Goal: Information Seeking & Learning: Check status

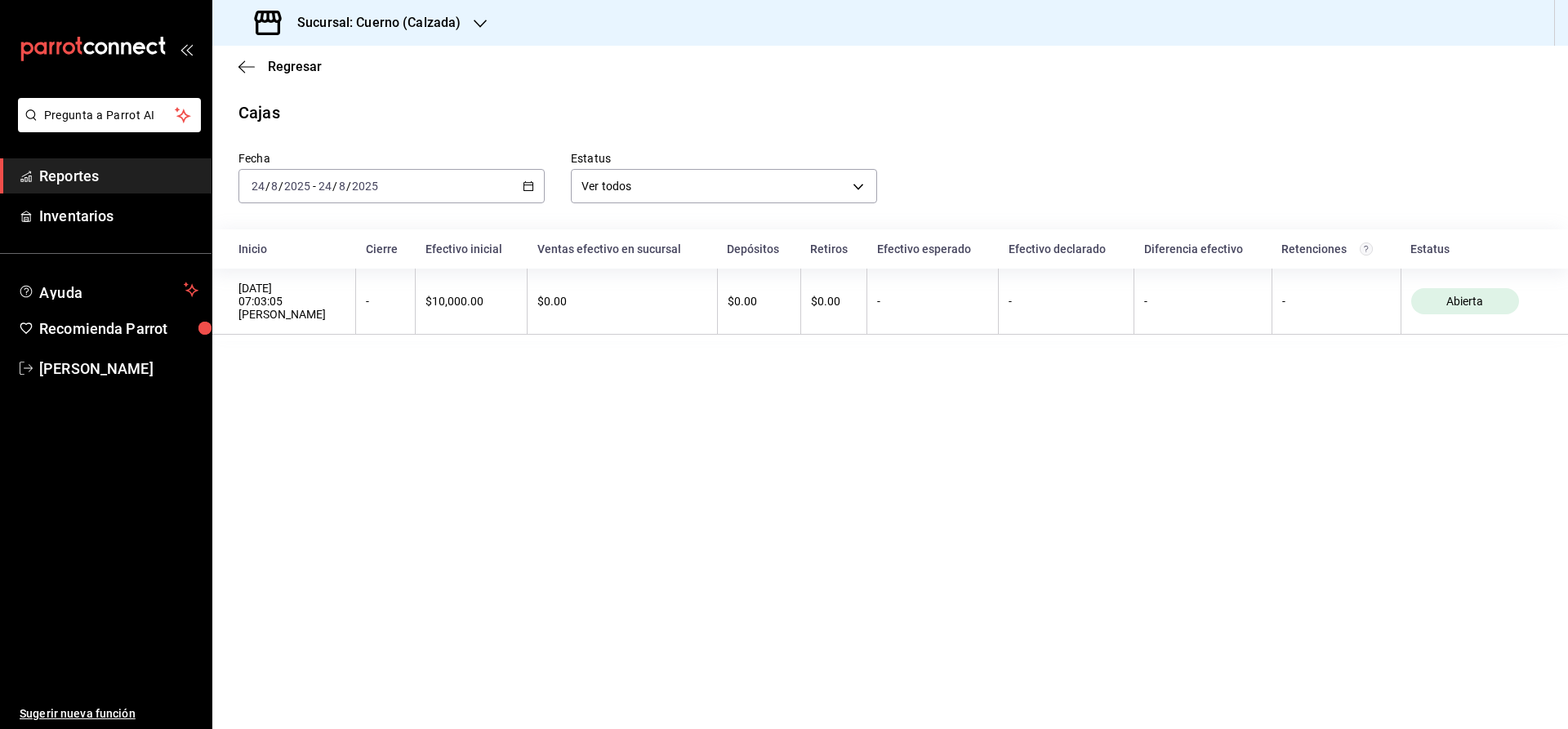
click at [157, 179] on span "Reportes" at bounding box center [119, 175] width 159 height 22
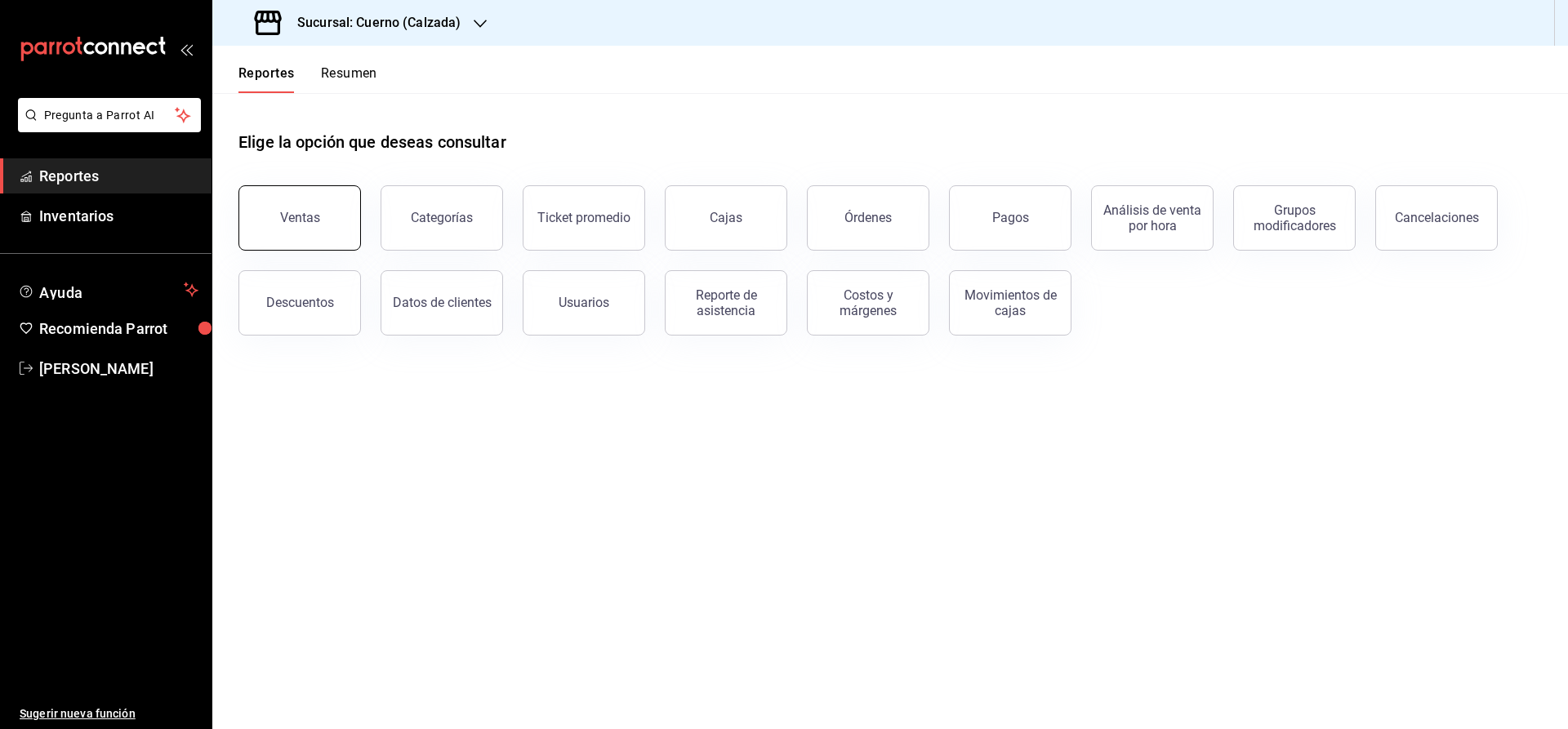
click at [286, 231] on button "Ventas" at bounding box center [299, 217] width 123 height 65
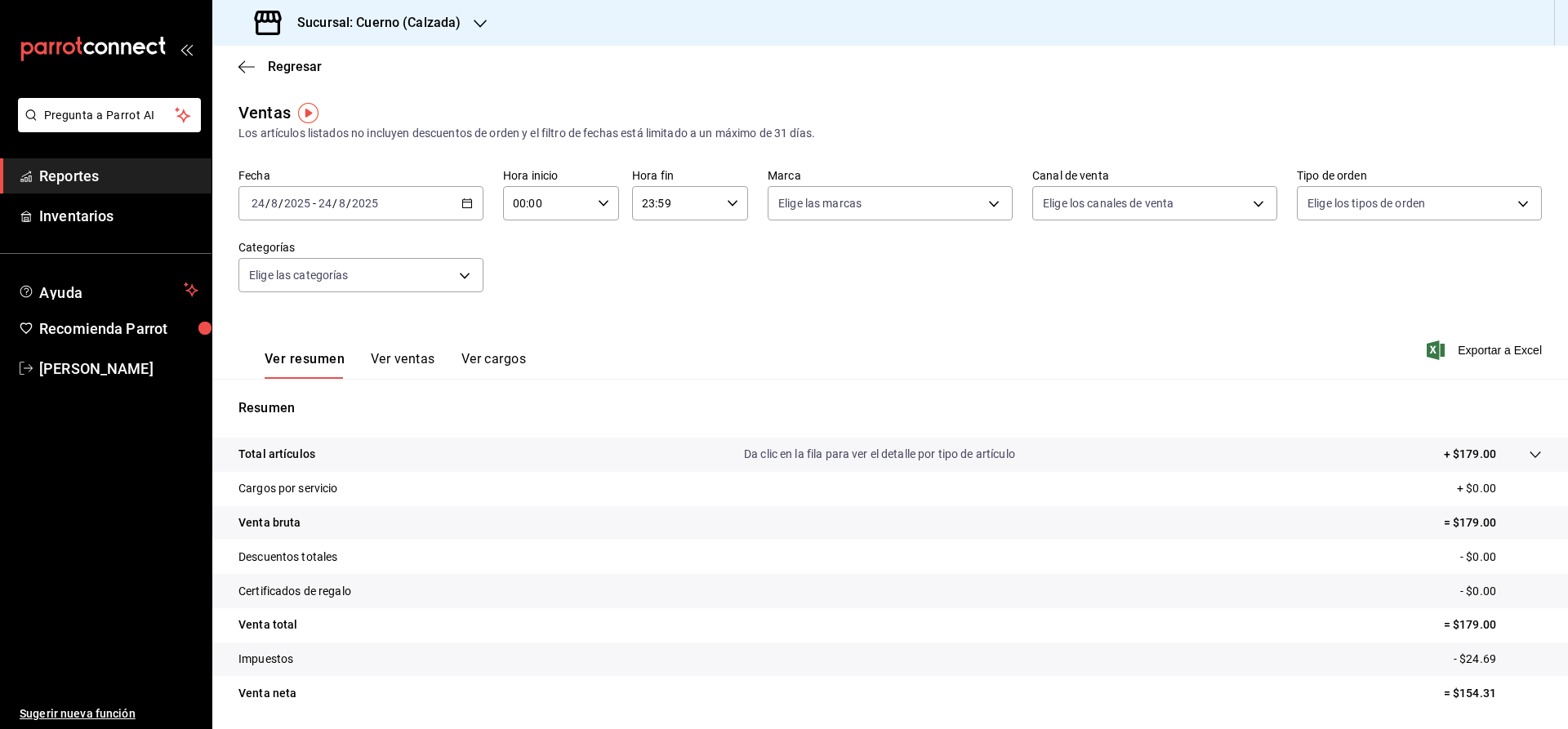
click at [462, 208] on \(Stroke\) "button" at bounding box center [467, 203] width 10 height 9
click at [282, 397] on span "Rango de fechas" at bounding box center [316, 400] width 127 height 17
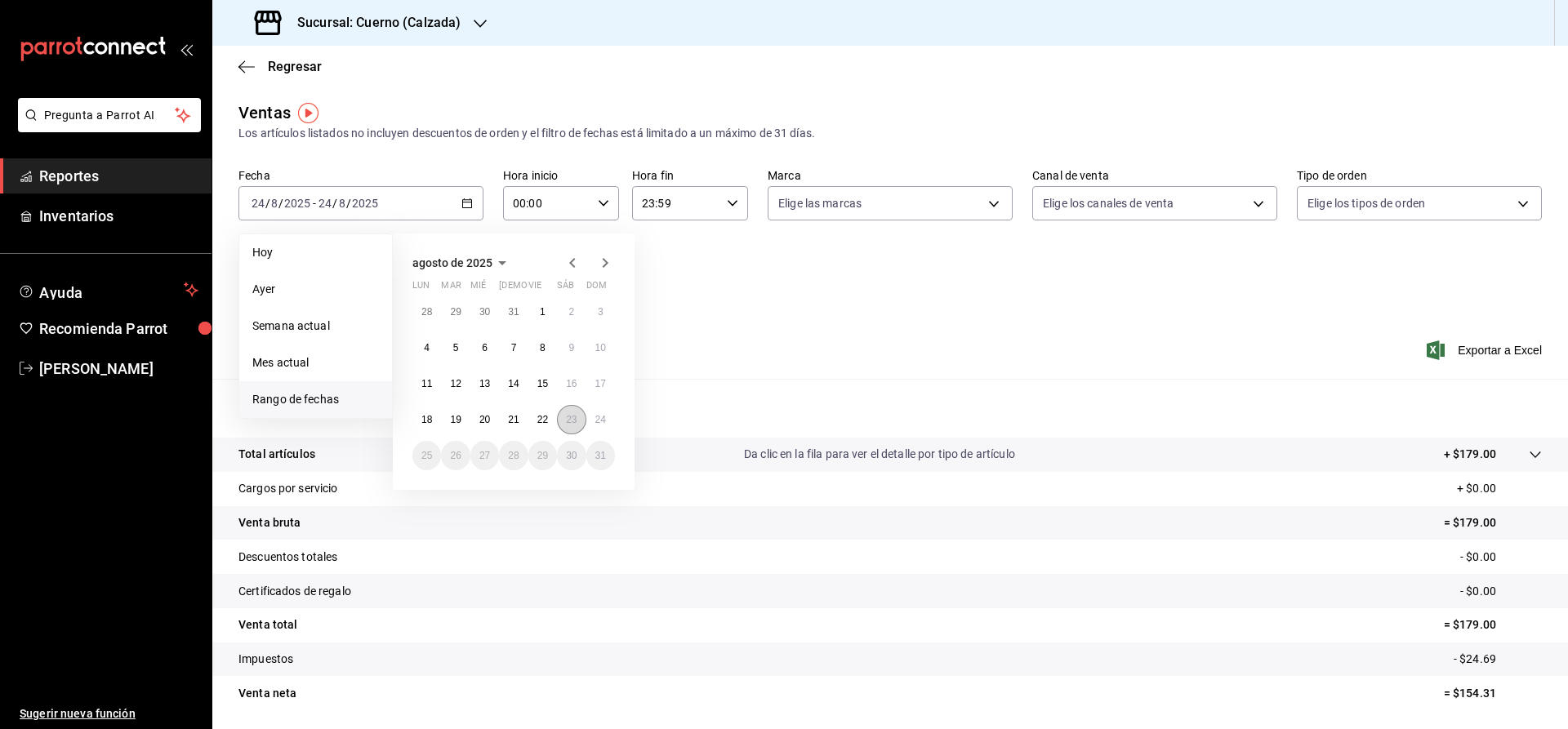
click at [566, 417] on button "23" at bounding box center [571, 420] width 29 height 30
click at [601, 414] on abbr "24" at bounding box center [601, 420] width 11 height 12
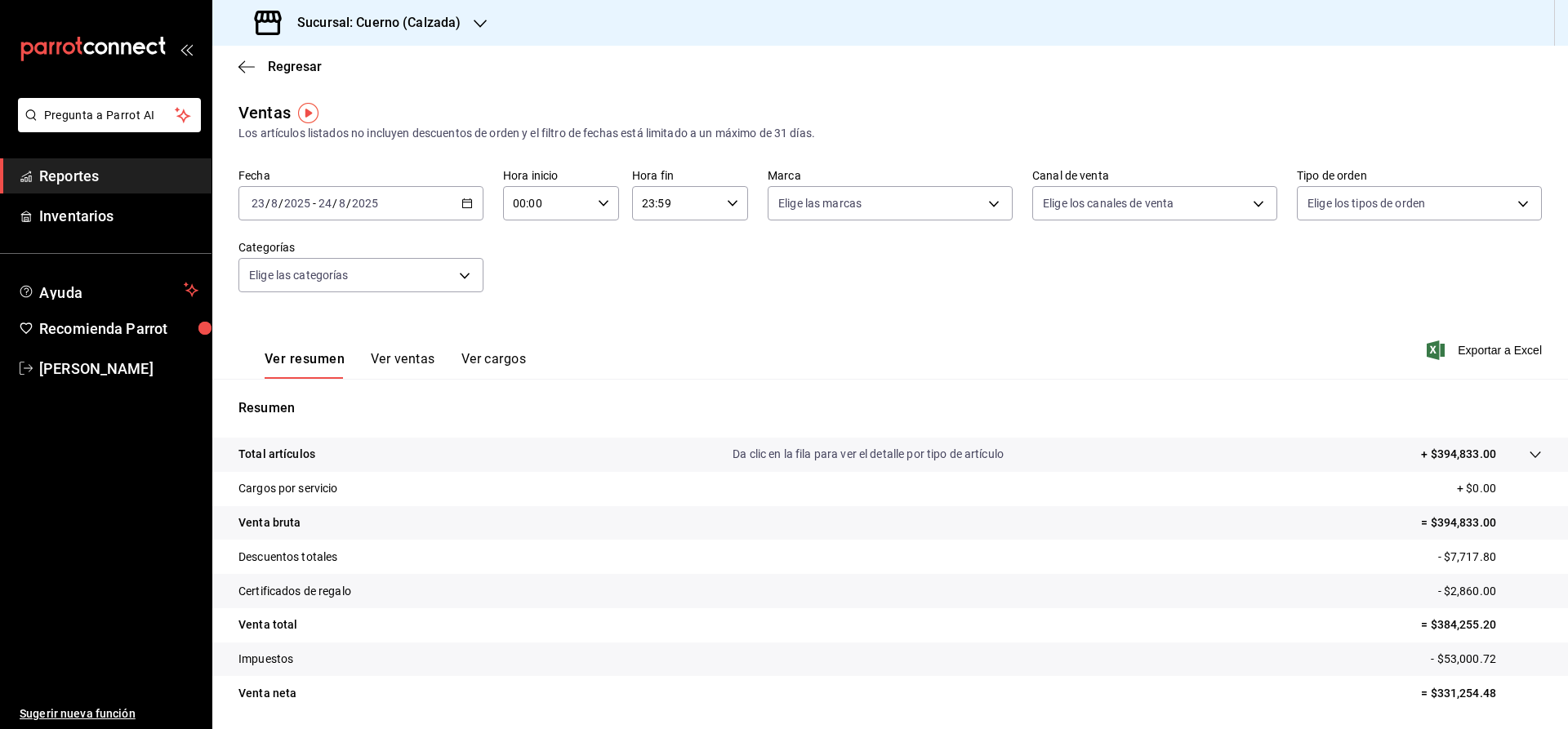
click at [610, 207] on div "00:00 Hora inicio" at bounding box center [561, 203] width 116 height 35
click at [523, 329] on span "05" at bounding box center [532, 324] width 32 height 13
type input "05:00"
click at [728, 204] on div at bounding box center [784, 364] width 1568 height 729
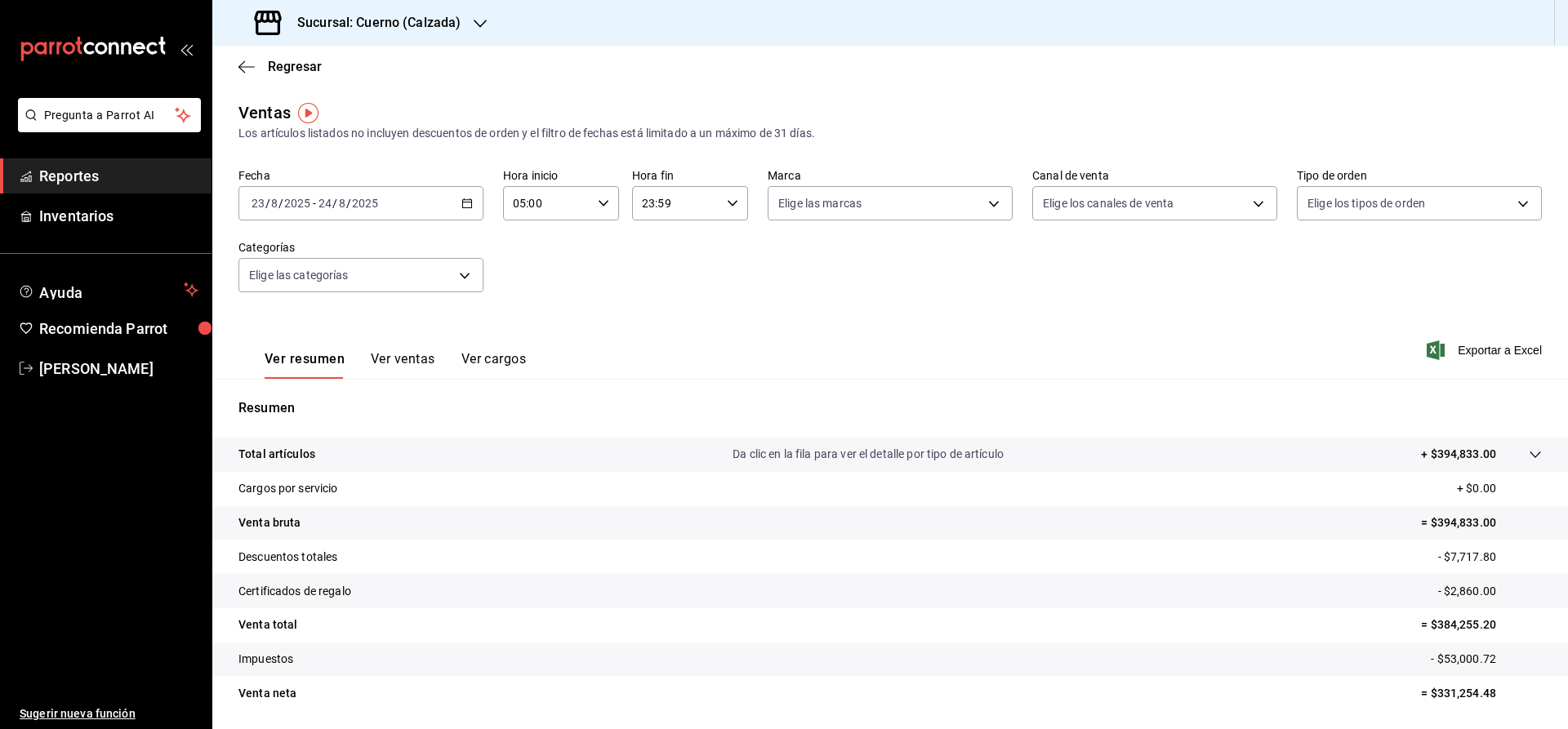
click at [738, 198] on div "23:59 Hora fin" at bounding box center [690, 203] width 116 height 35
click at [645, 322] on span "05" at bounding box center [661, 317] width 32 height 13
click at [713, 252] on button "00" at bounding box center [719, 245] width 51 height 33
type input "05:00"
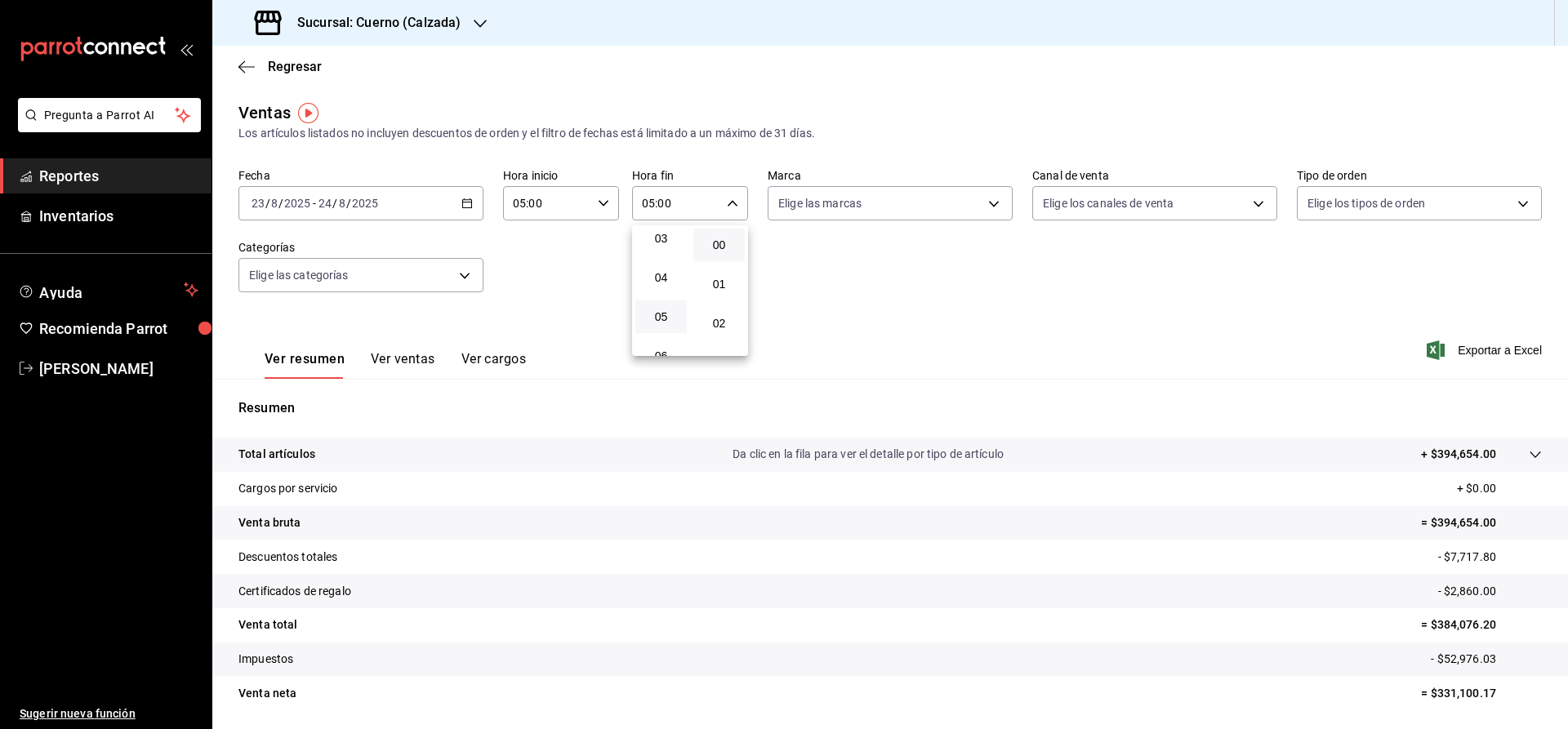
click at [996, 199] on div at bounding box center [784, 364] width 1568 height 729
click at [988, 203] on body "Pregunta a Parrot AI Reportes Inventarios Ayuda Recomienda Parrot [PERSON_NAME]…" at bounding box center [784, 364] width 1568 height 729
click at [780, 317] on input "checkbox" at bounding box center [786, 322] width 15 height 15
checkbox input "true"
type input "b7ae777b-2dfc-42e0-9650-6cefdf37a424"
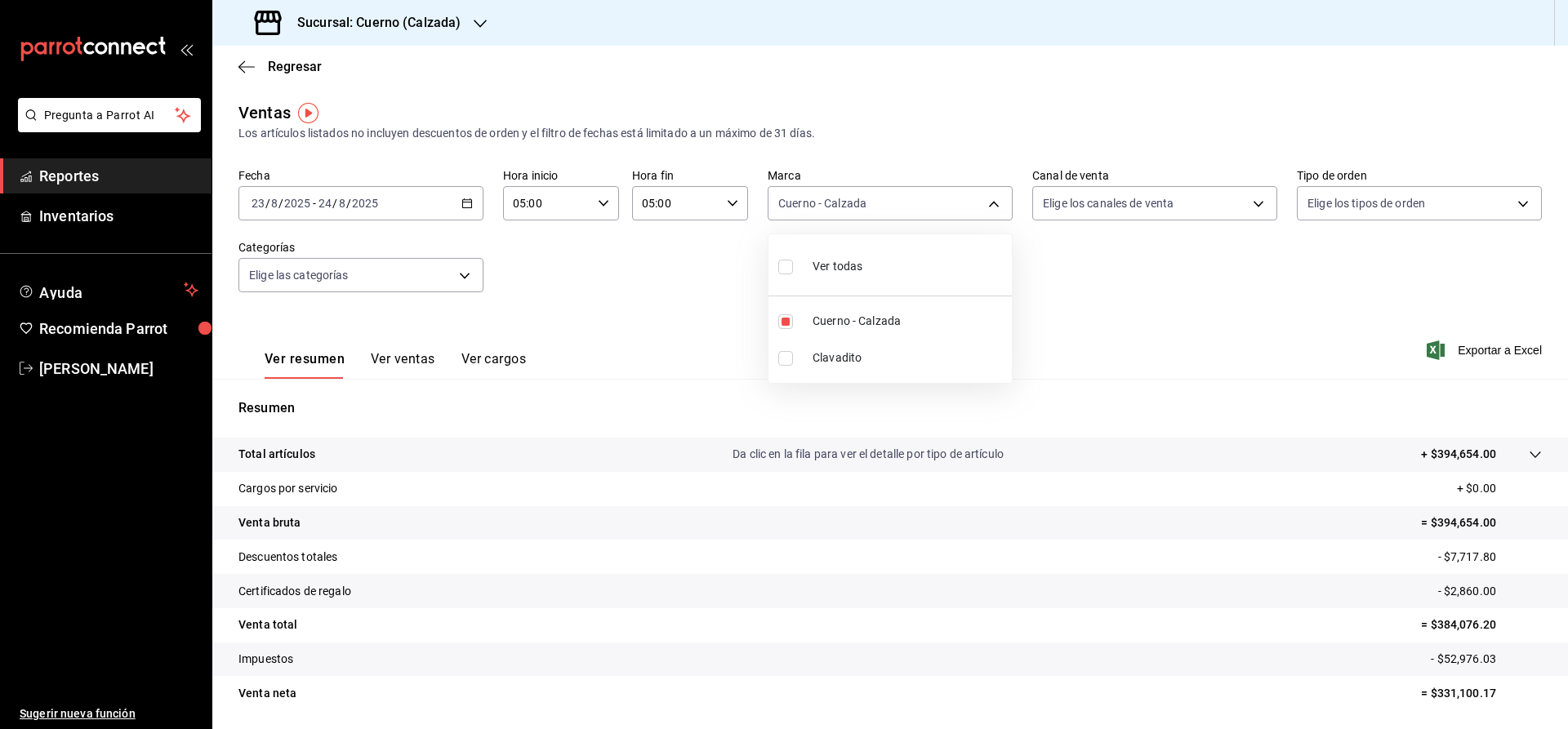
click at [1229, 331] on div at bounding box center [784, 364] width 1568 height 729
click at [1505, 358] on span "Exportar a Excel" at bounding box center [1486, 350] width 112 height 20
click at [469, 204] on icon "button" at bounding box center [467, 203] width 12 height 12
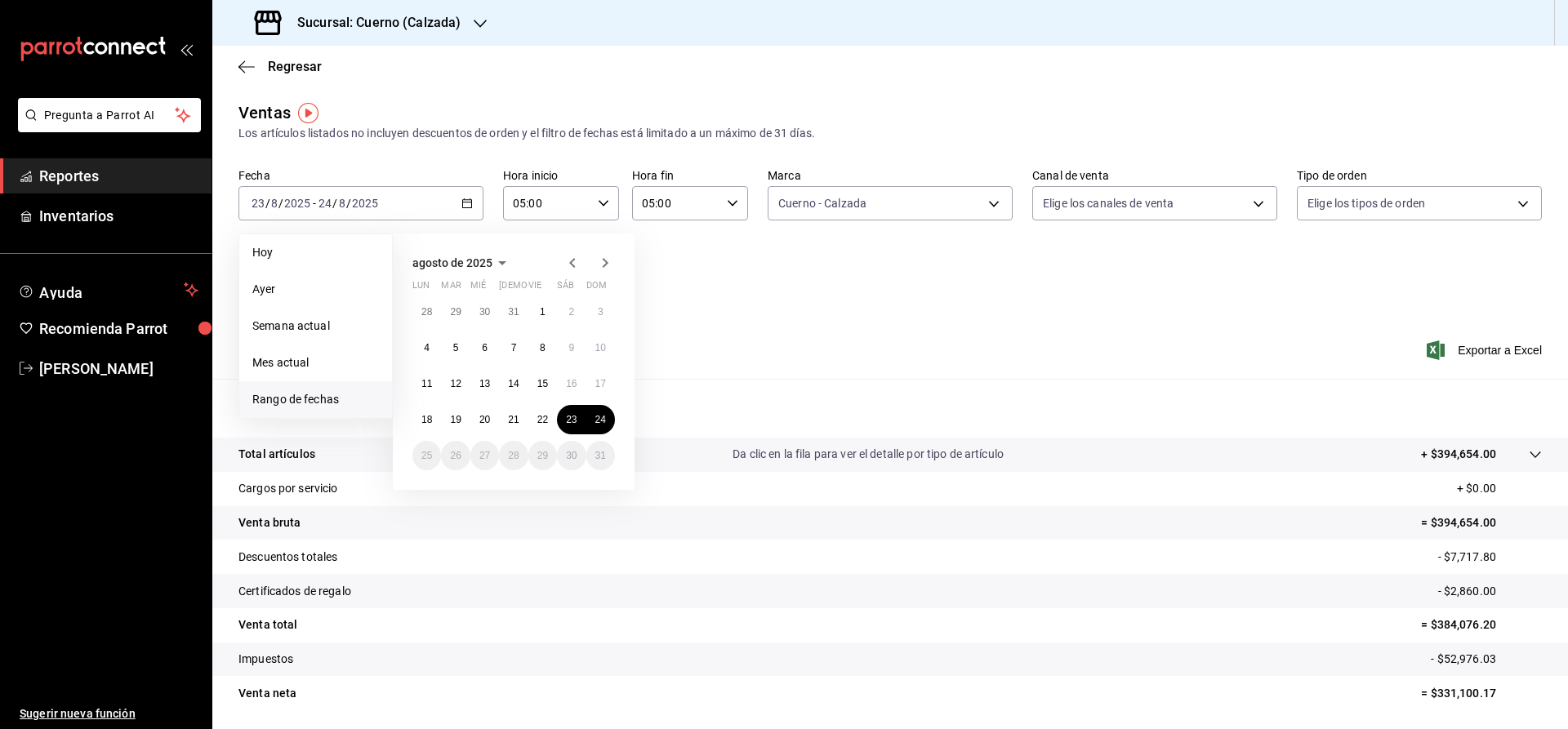
click at [105, 175] on span "Reportes" at bounding box center [119, 175] width 159 height 22
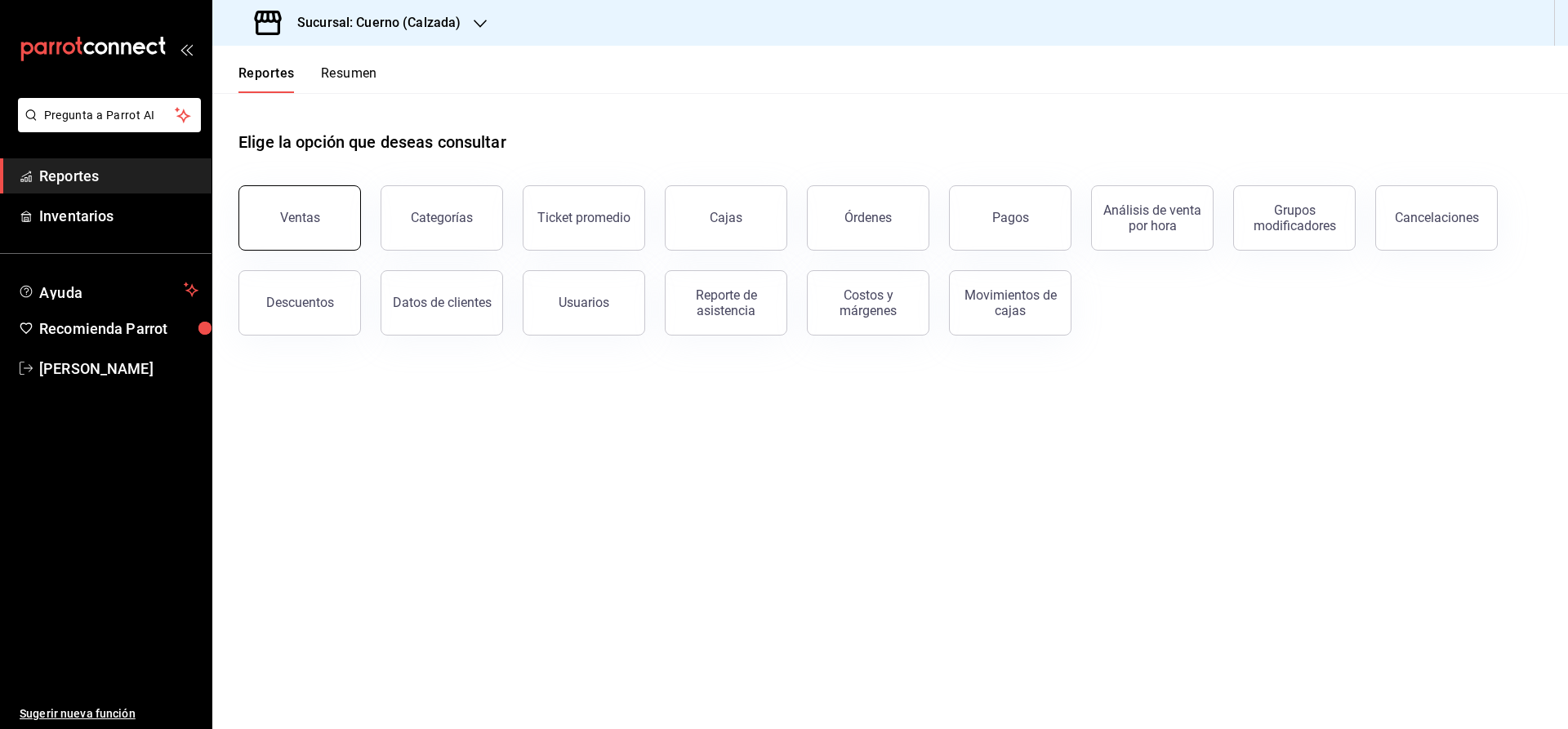
click at [329, 210] on button "Ventas" at bounding box center [299, 217] width 123 height 65
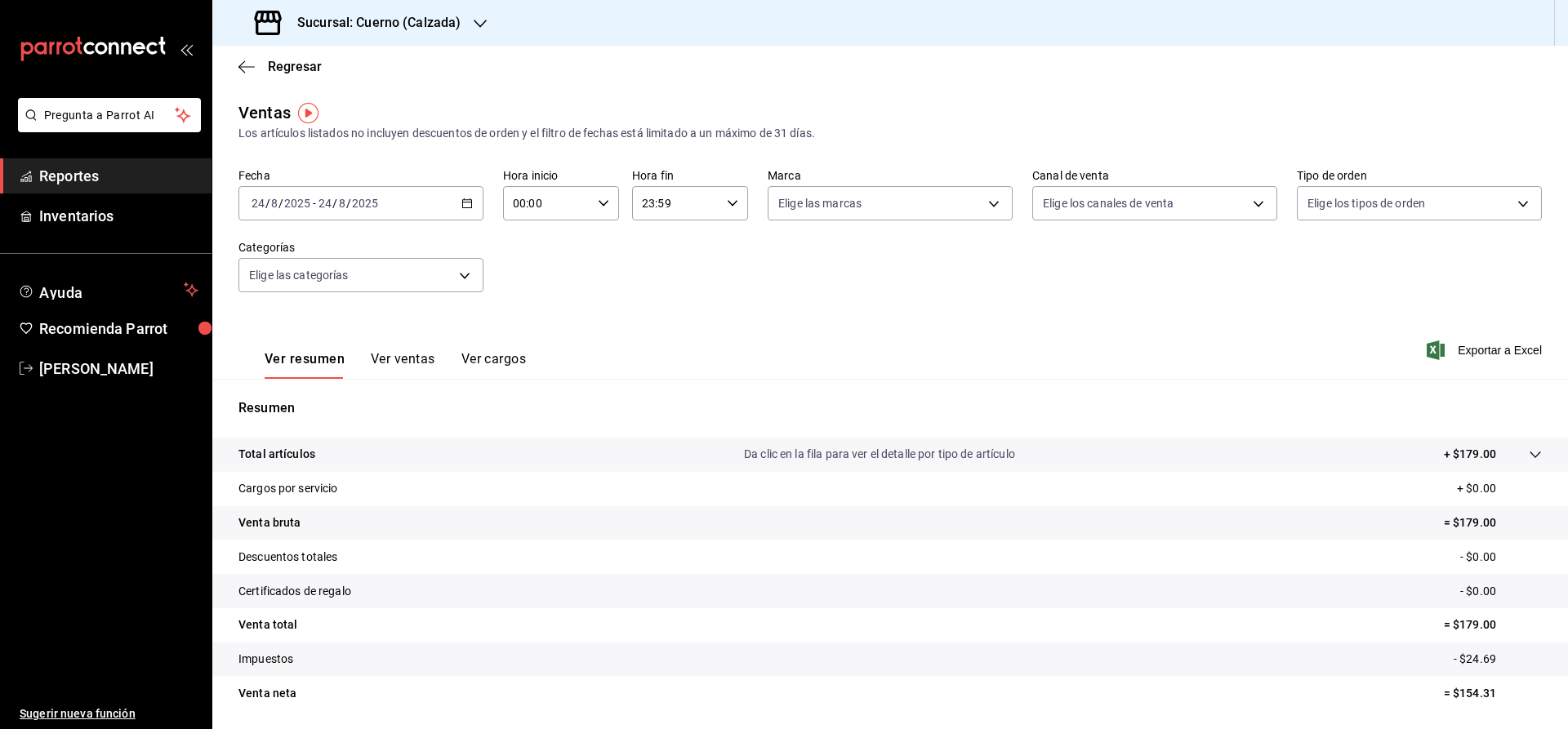
click at [468, 201] on icon "button" at bounding box center [467, 203] width 12 height 12
click at [293, 392] on span "Rango de fechas" at bounding box center [316, 400] width 127 height 17
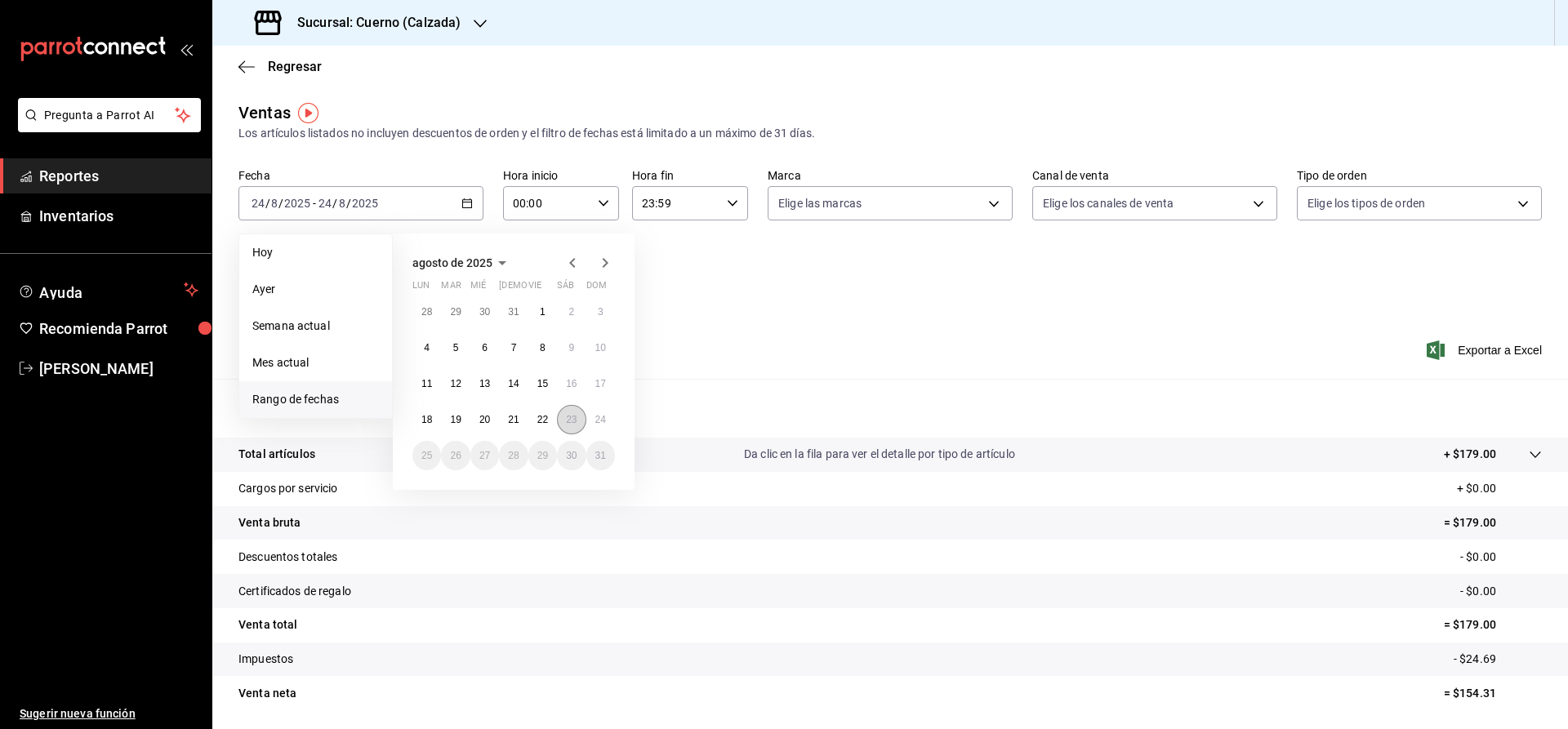
click at [573, 418] on abbr "23" at bounding box center [571, 420] width 11 height 12
drag, startPoint x: 592, startPoint y: 417, endPoint x: 583, endPoint y: 367, distance: 50.8
click at [593, 417] on button "24" at bounding box center [601, 420] width 29 height 30
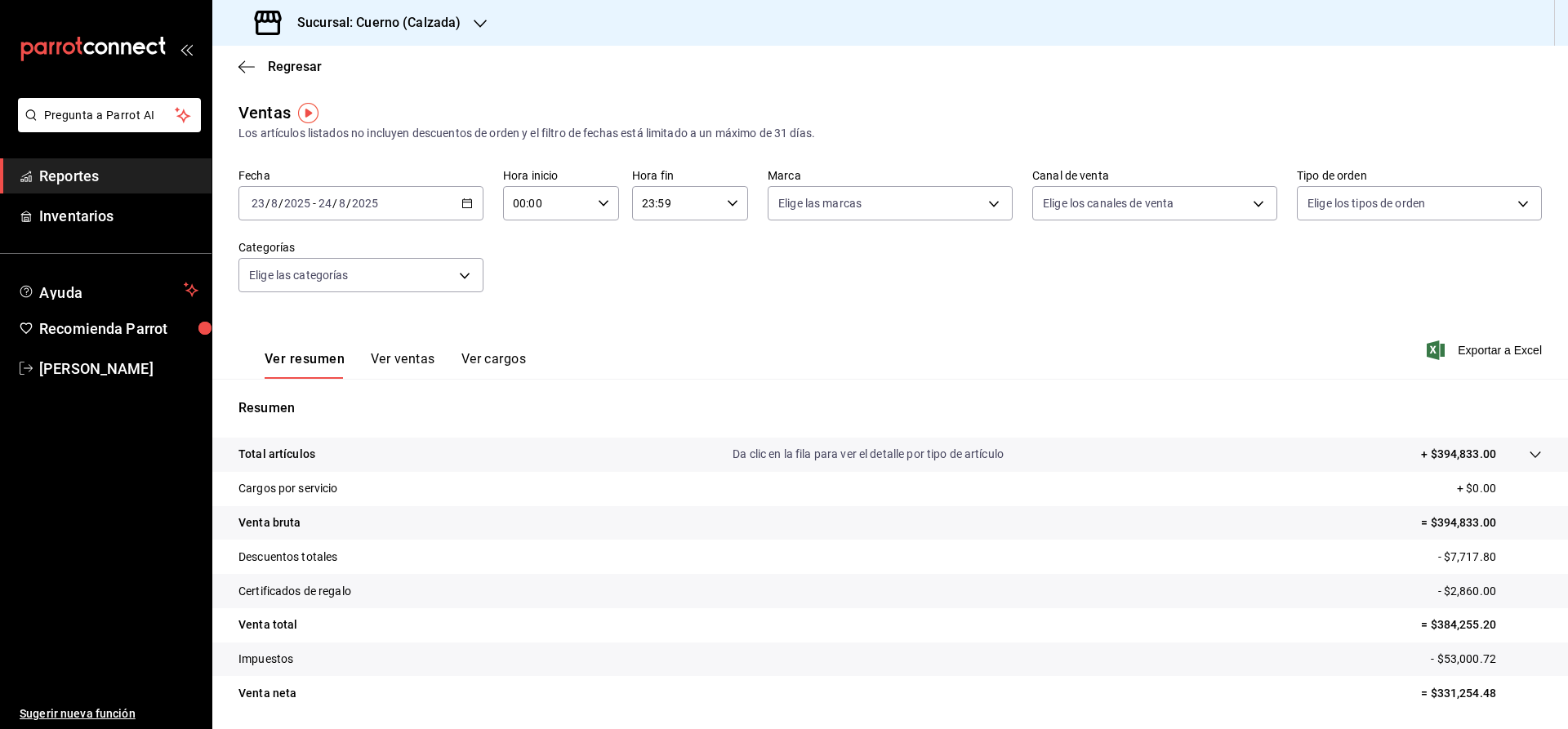
click at [732, 202] on icon "button" at bounding box center [733, 203] width 12 height 12
click at [667, 333] on button "05" at bounding box center [661, 317] width 51 height 33
click at [709, 245] on span "00" at bounding box center [719, 245] width 32 height 13
type input "05:00"
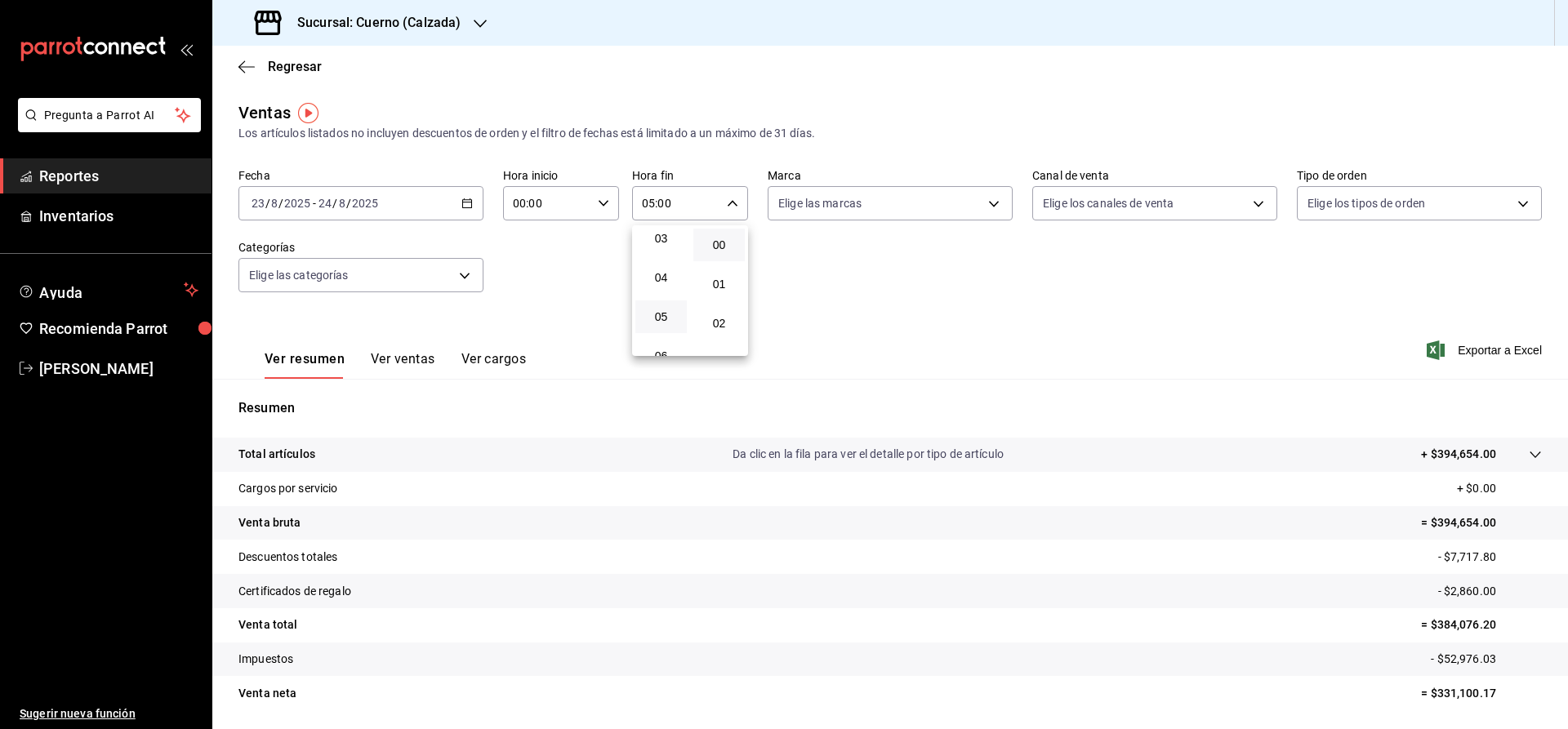
click at [613, 199] on div at bounding box center [784, 364] width 1568 height 729
click at [597, 207] on div "00:00 Hora inicio" at bounding box center [561, 203] width 116 height 35
click at [526, 321] on span "05" at bounding box center [532, 324] width 32 height 13
type input "05:00"
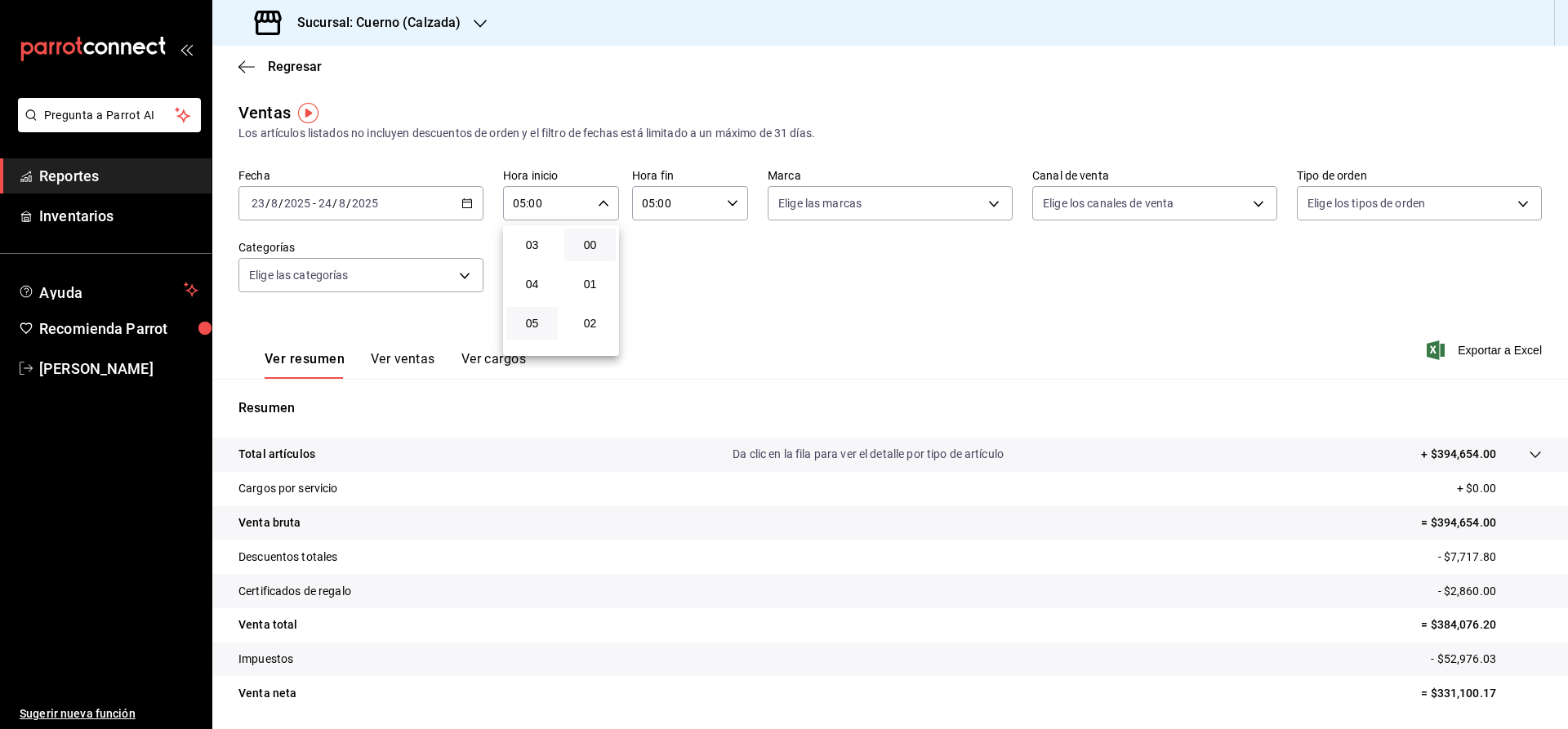
click at [702, 261] on div at bounding box center [784, 364] width 1568 height 729
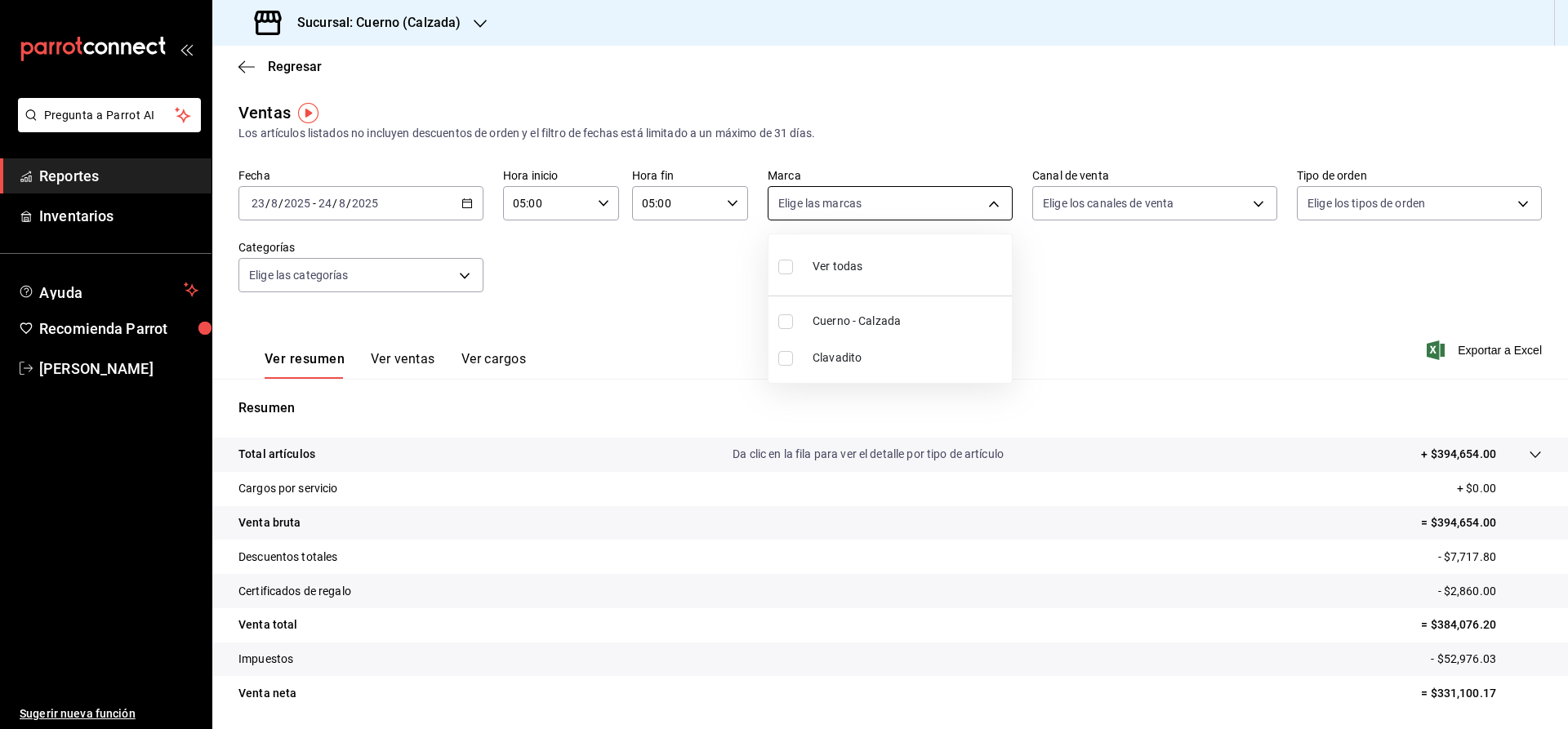
click at [996, 201] on body "Pregunta a Parrot AI Reportes Inventarios Ayuda Recomienda Parrot [PERSON_NAME]…" at bounding box center [784, 364] width 1568 height 729
click at [864, 318] on span "Cuerno - Calzada" at bounding box center [909, 321] width 193 height 17
type input "b7ae777b-2dfc-42e0-9650-6cefdf37a424"
checkbox input "true"
click at [868, 322] on span "Cuerno - Calzada" at bounding box center [909, 321] width 193 height 17
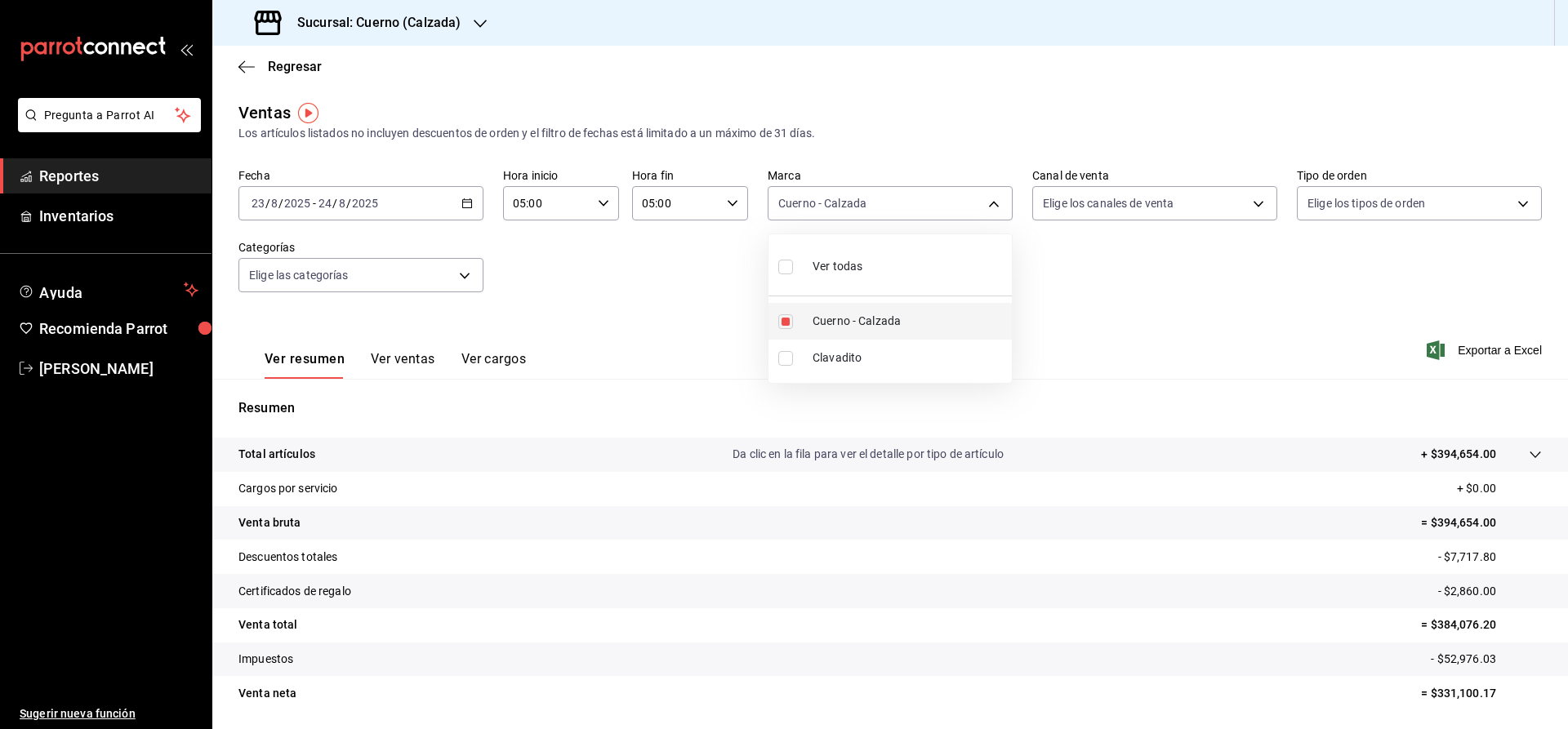
checkbox input "false"
click at [908, 325] on span "Cuerno - Calzada" at bounding box center [909, 321] width 193 height 17
type input "b7ae777b-2dfc-42e0-9650-6cefdf37a424"
checkbox input "true"
click at [1455, 353] on div at bounding box center [784, 364] width 1568 height 729
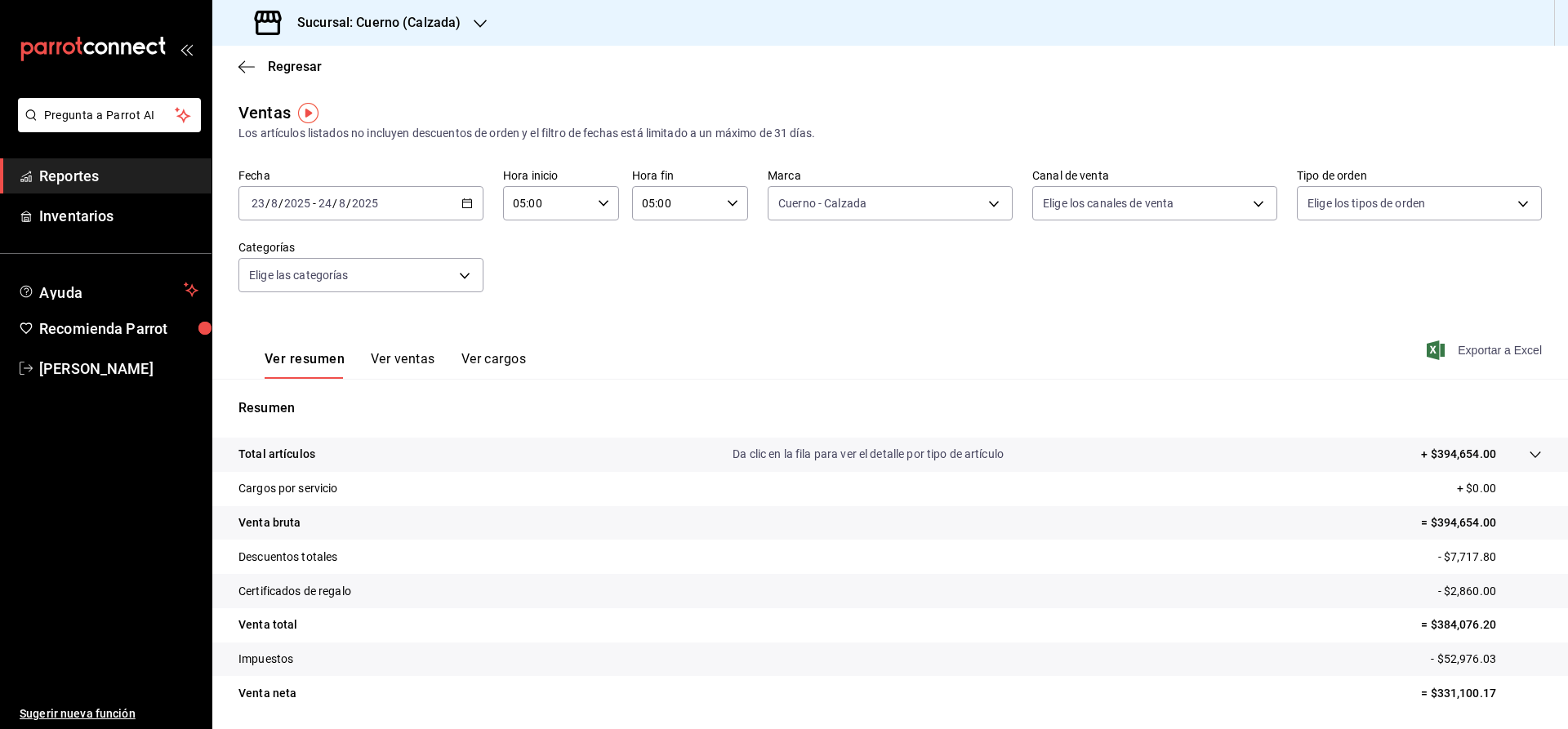
click at [1449, 353] on span "Exportar a Excel" at bounding box center [1486, 350] width 112 height 20
click at [143, 183] on span "Reportes" at bounding box center [119, 175] width 159 height 22
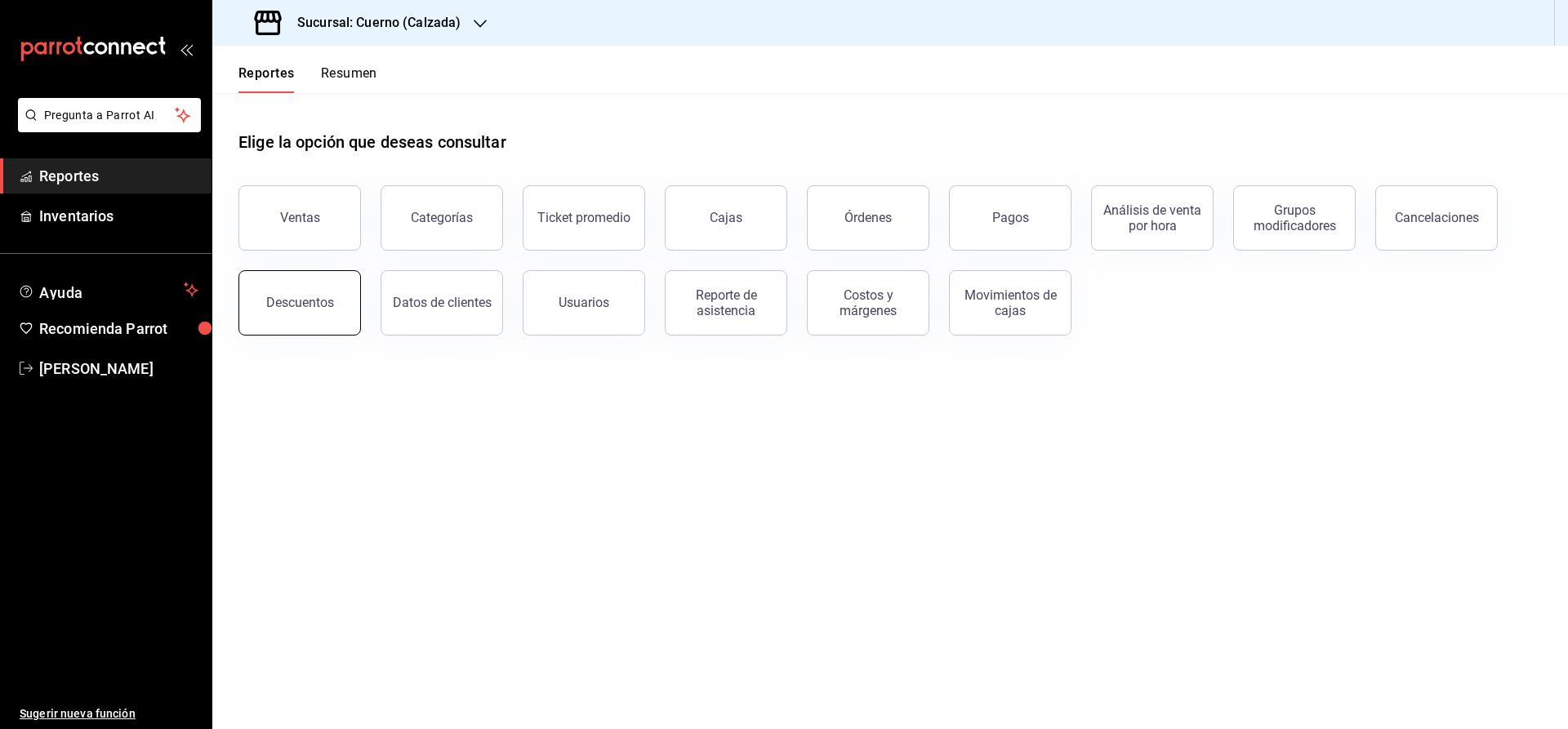
click at [314, 300] on div "Descuentos" at bounding box center [300, 302] width 68 height 16
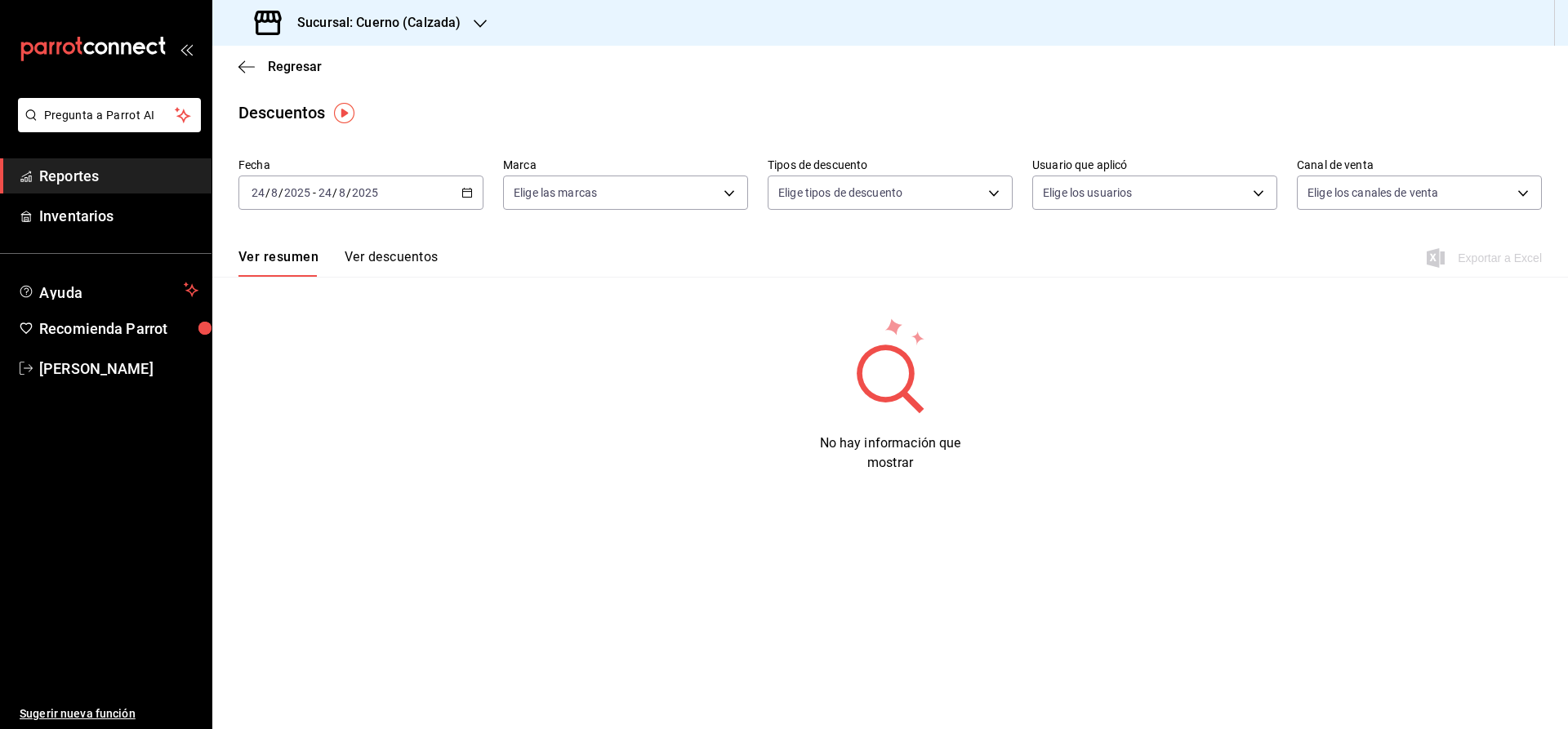
click at [462, 199] on div "[DATE] [DATE] - [DATE] [DATE]" at bounding box center [360, 193] width 245 height 35
click at [293, 414] on li "Rango de fechas" at bounding box center [315, 426] width 152 height 37
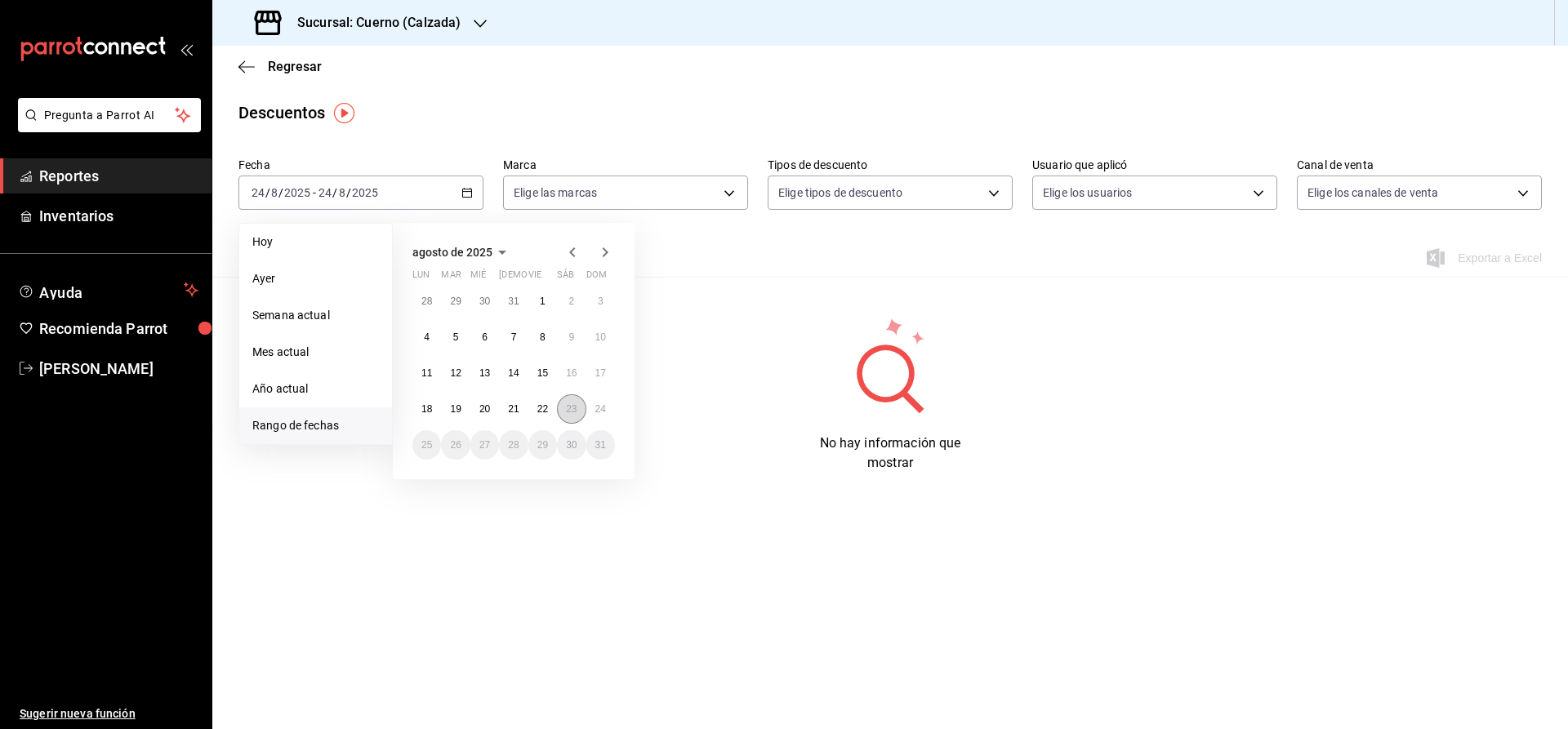
click at [572, 402] on button "23" at bounding box center [571, 409] width 29 height 30
click at [597, 402] on button "24" at bounding box center [601, 409] width 29 height 30
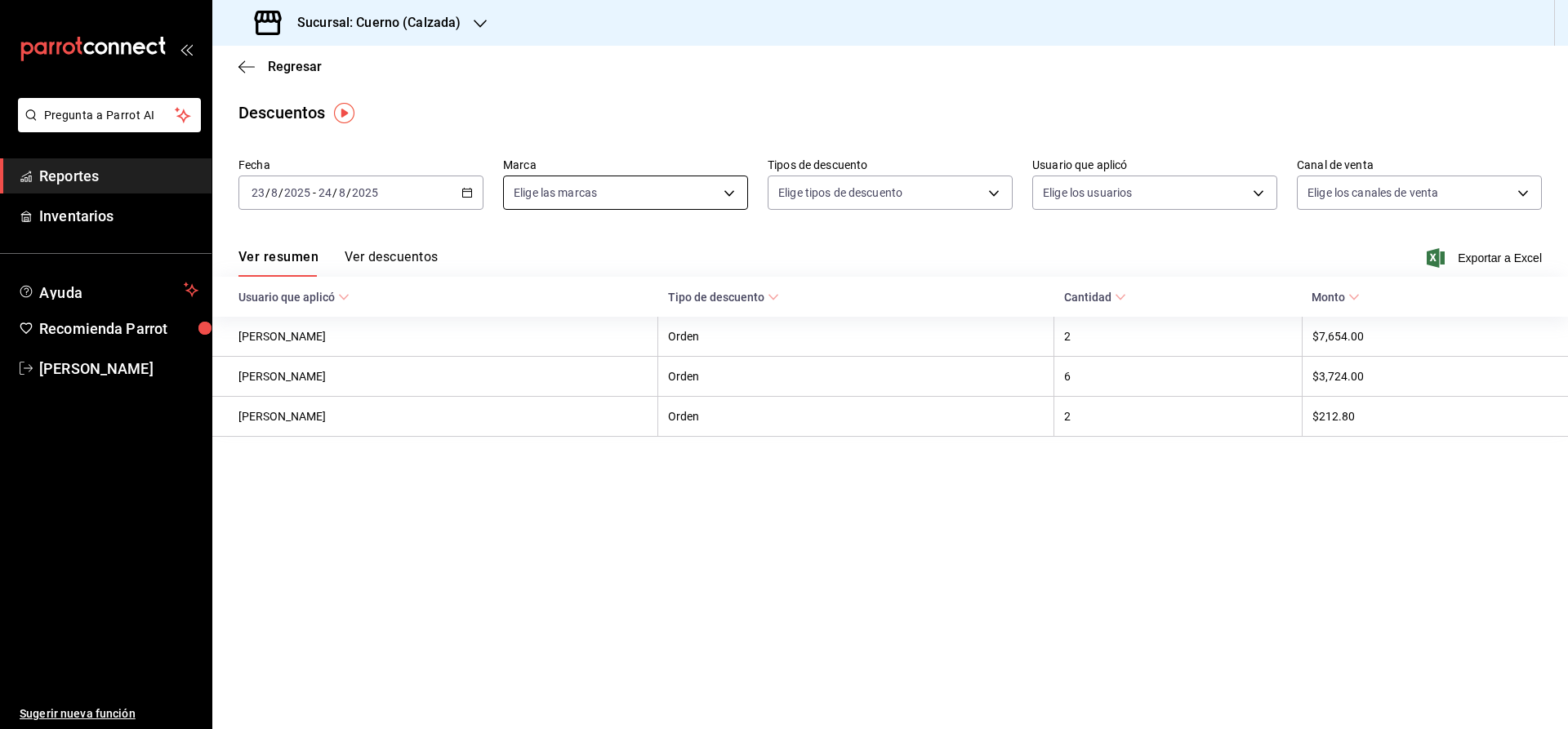
click at [728, 194] on body "Pregunta a Parrot AI Reportes Inventarios Ayuda Recomienda Parrot [PERSON_NAME]…" at bounding box center [784, 364] width 1568 height 729
click at [583, 297] on li "Cuerno - Calzada" at bounding box center [625, 311] width 243 height 37
type input "b7ae777b-2dfc-42e0-9650-6cefdf37a424"
checkbox input "true"
click at [414, 258] on div at bounding box center [784, 364] width 1568 height 729
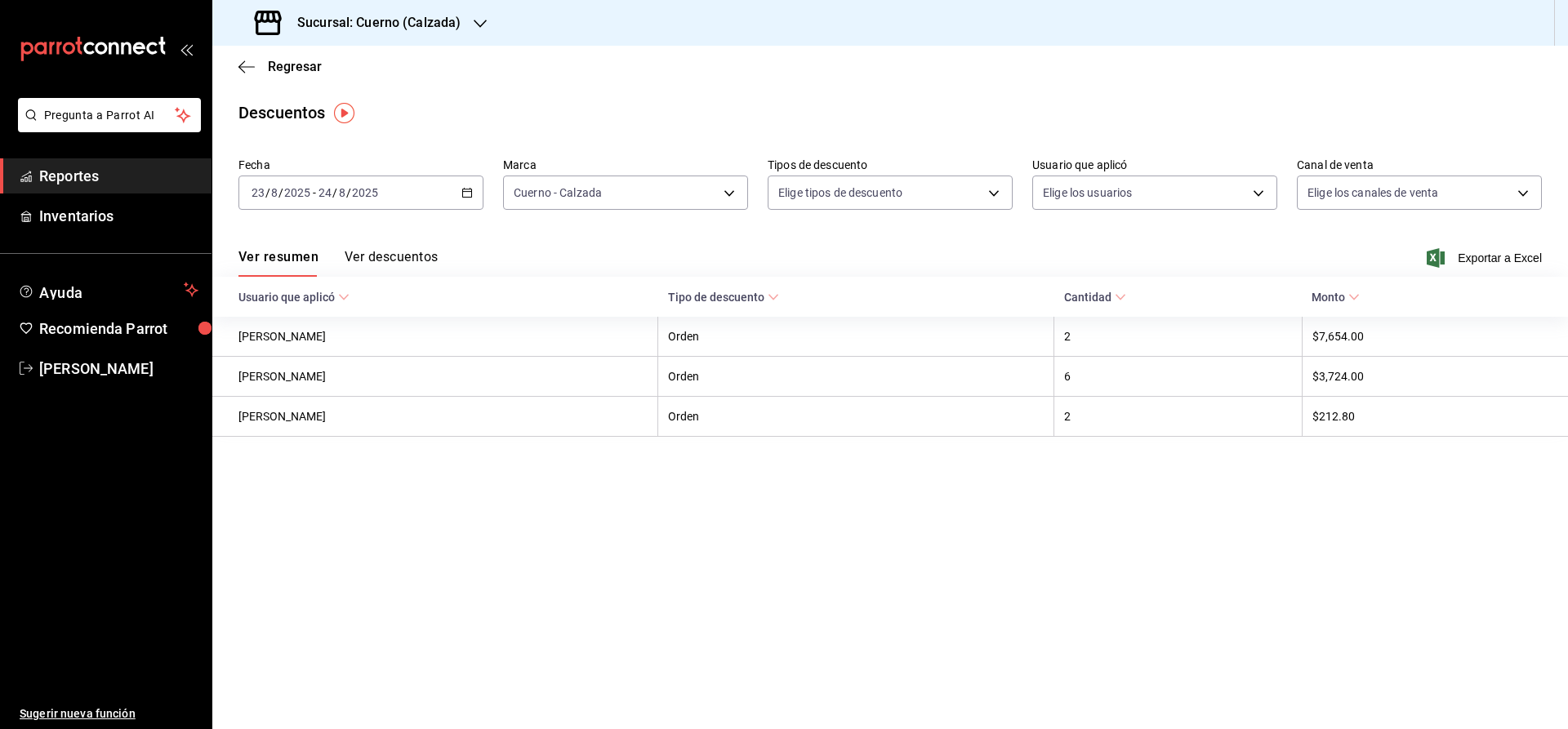
click at [414, 258] on button "Ver descuentos" at bounding box center [391, 263] width 93 height 28
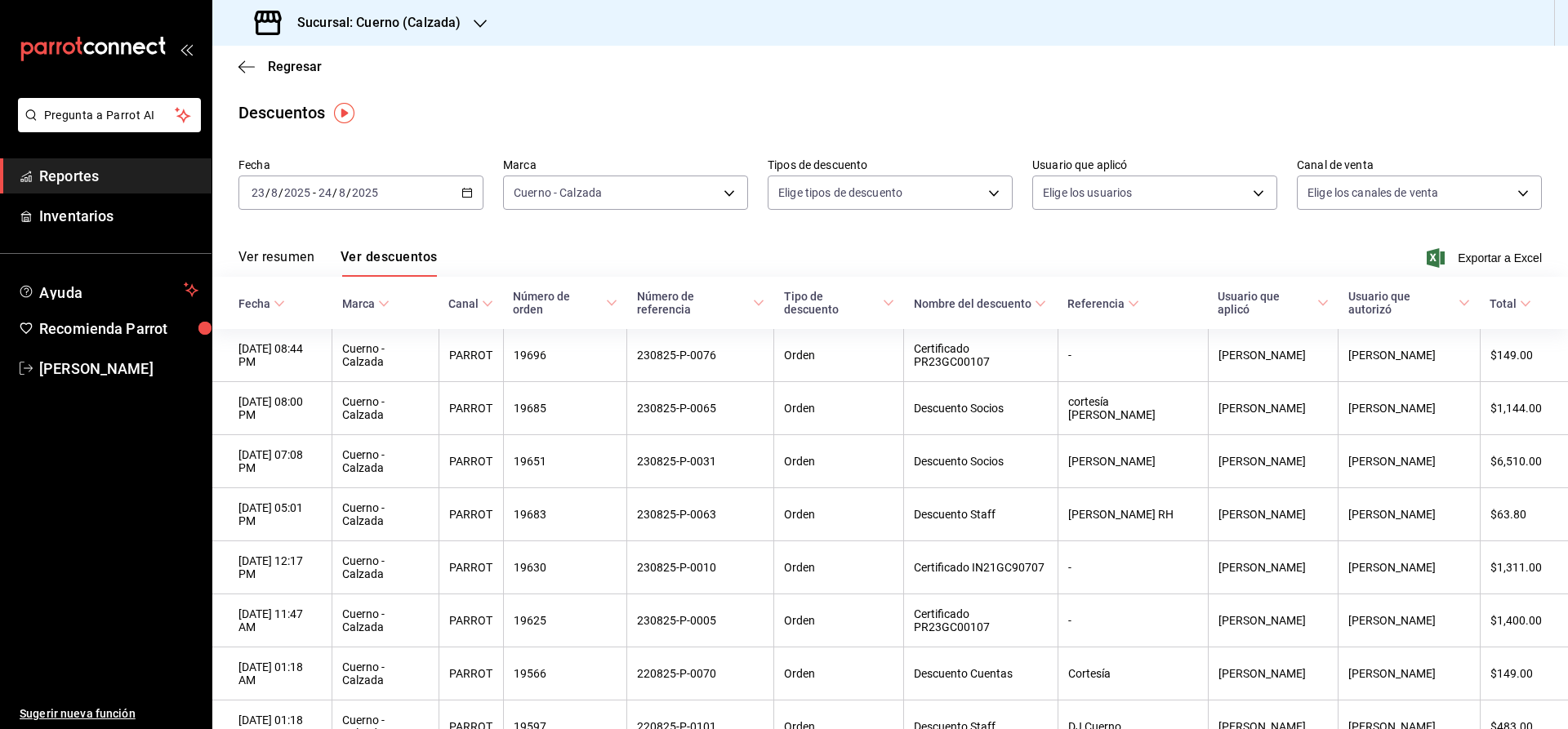
click at [470, 194] on icon "button" at bounding box center [467, 193] width 12 height 12
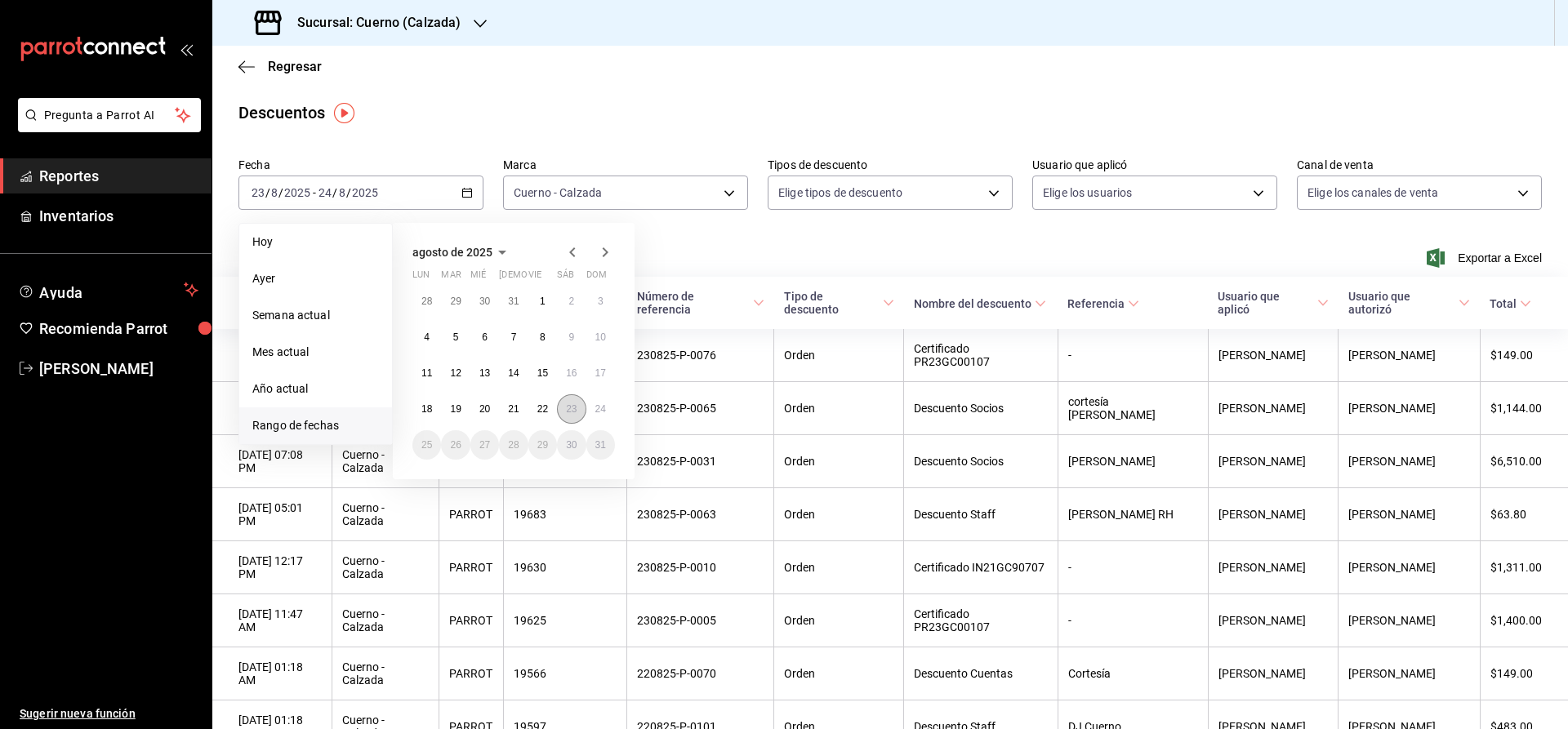
click at [569, 418] on button "23" at bounding box center [571, 409] width 29 height 30
click at [597, 417] on button "24" at bounding box center [601, 409] width 29 height 30
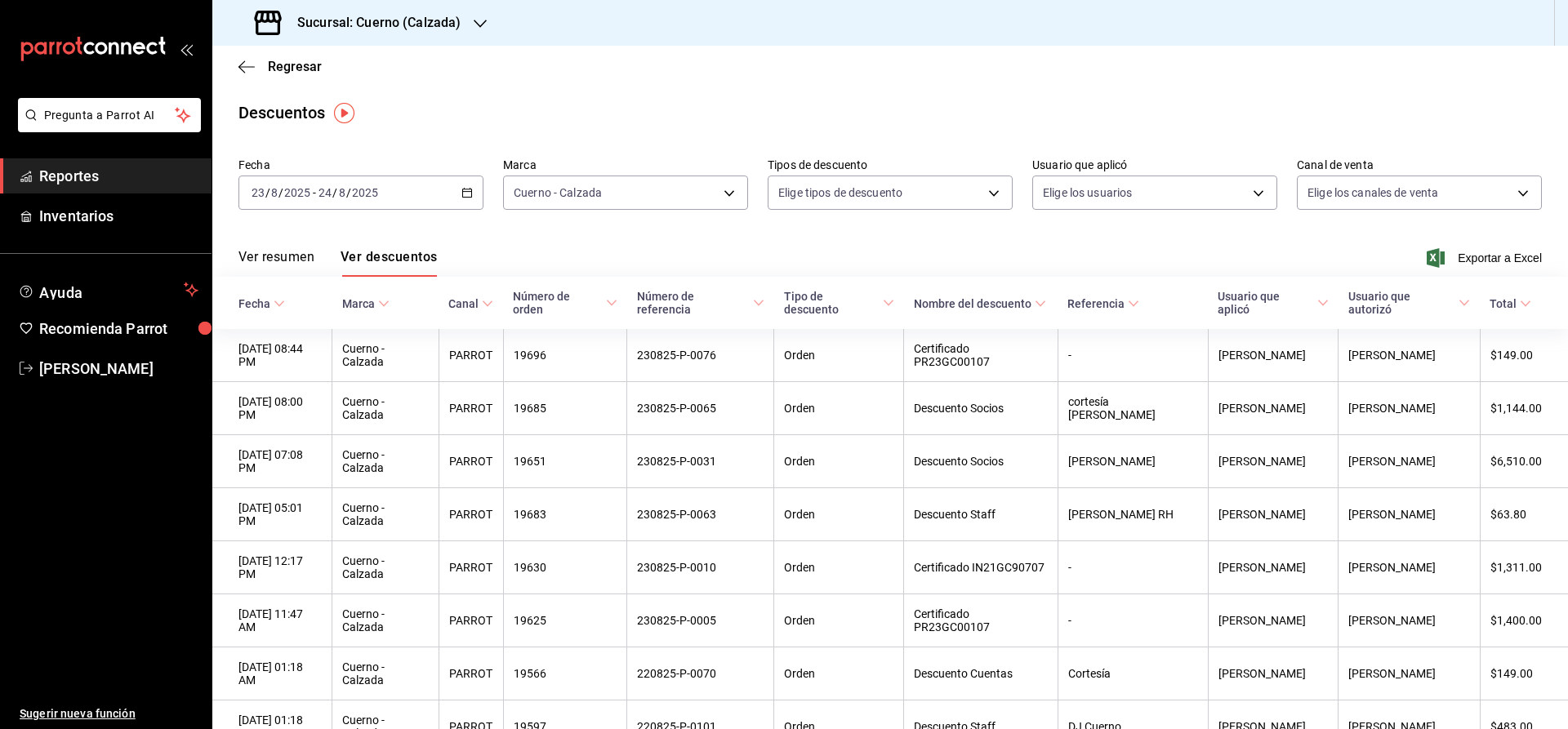
click at [405, 262] on button "Ver descuentos" at bounding box center [388, 263] width 96 height 28
